Goal: Contribute content: Contribute content

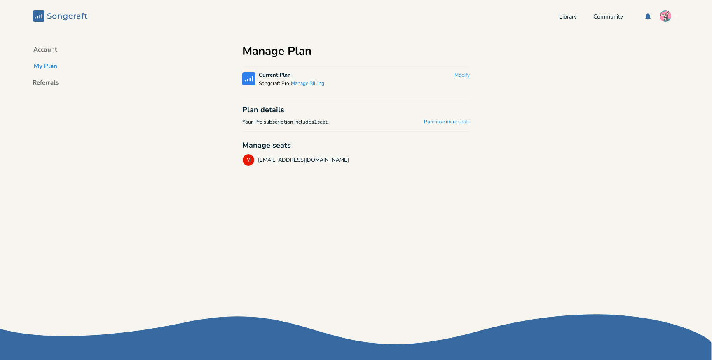
click at [462, 77] on button "Modify" at bounding box center [462, 75] width 15 height 7
click at [303, 84] on button "Manage Billing" at bounding box center [307, 83] width 33 height 7
click at [564, 19] on link "Library" at bounding box center [568, 17] width 18 height 7
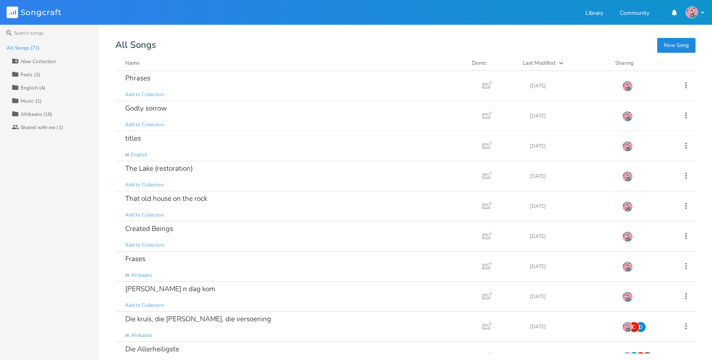
click at [676, 40] on button "New Song" at bounding box center [676, 45] width 38 height 15
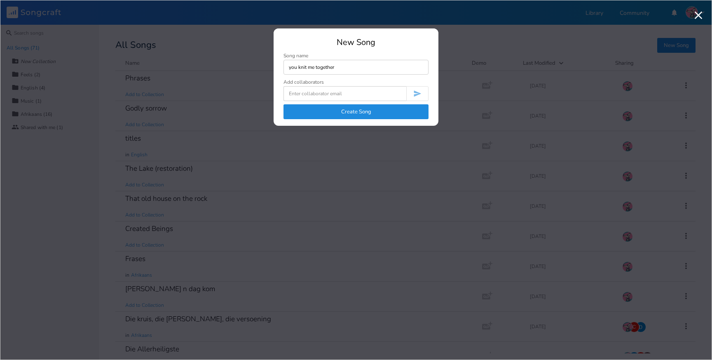
type input "you knit me together"
click at [386, 110] on button "Create Song" at bounding box center [356, 111] width 145 height 15
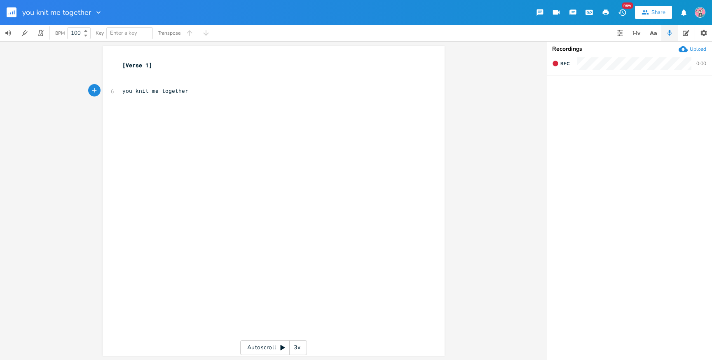
click at [124, 93] on span "you knit me together" at bounding box center [155, 90] width 66 height 7
type textarea "U"
type textarea "Y"
click at [227, 93] on pre "You knit me together" at bounding box center [270, 91] width 298 height 9
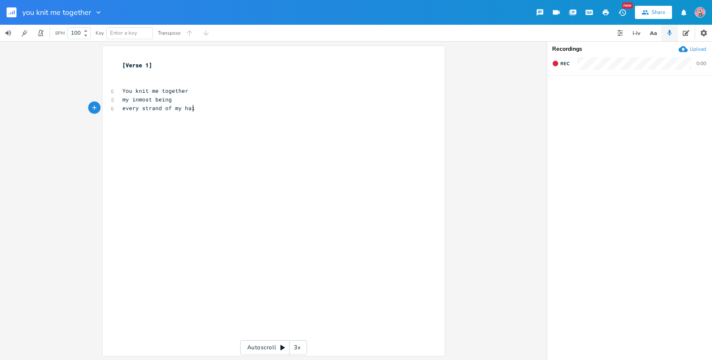
scroll to position [0, 56]
type textarea "every strand of my hair"
type textarea "You know me and I am known by you"
